Goal: Entertainment & Leisure: Consume media (video, audio)

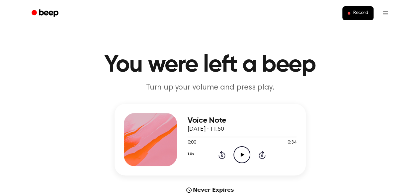
click at [241, 153] on icon "Play Audio" at bounding box center [241, 154] width 17 height 17
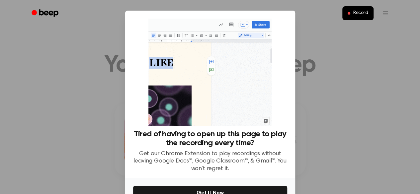
click at [328, 105] on div at bounding box center [210, 97] width 420 height 194
click at [327, 105] on div at bounding box center [210, 97] width 420 height 194
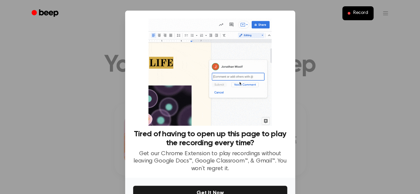
click at [327, 105] on div at bounding box center [210, 97] width 420 height 194
drag, startPoint x: 327, startPoint y: 105, endPoint x: 350, endPoint y: 184, distance: 82.2
click at [350, 184] on div at bounding box center [210, 97] width 420 height 194
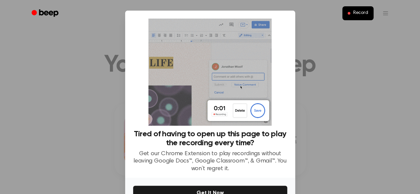
click at [350, 184] on div at bounding box center [210, 97] width 420 height 194
click at [339, 118] on div at bounding box center [210, 97] width 420 height 194
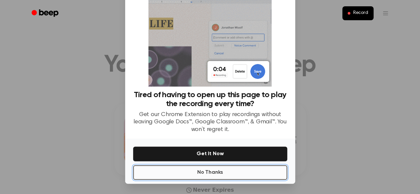
click at [250, 174] on button "No Thanks" at bounding box center [210, 172] width 154 height 15
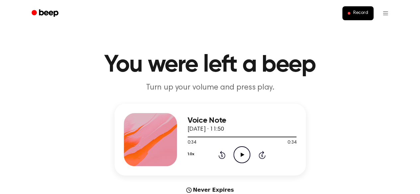
click at [243, 157] on icon "Play Audio" at bounding box center [241, 154] width 17 height 17
click at [244, 155] on icon "Play Audio" at bounding box center [241, 154] width 17 height 17
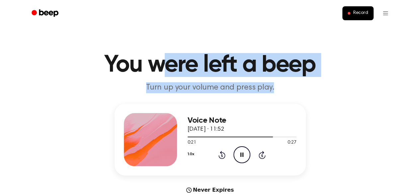
drag, startPoint x: 182, startPoint y: 103, endPoint x: 158, endPoint y: 63, distance: 46.4
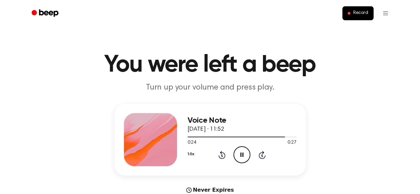
click at [170, 18] on ul "Record" at bounding box center [232, 13] width 324 height 16
click at [248, 155] on icon "Play Audio" at bounding box center [241, 154] width 17 height 17
click at [240, 155] on icon "Play Audio" at bounding box center [241, 154] width 17 height 17
click at [240, 151] on icon "Play Audio" at bounding box center [241, 154] width 17 height 17
click at [238, 152] on icon "Play Audio" at bounding box center [241, 154] width 17 height 17
